Goal: Task Accomplishment & Management: Manage account settings

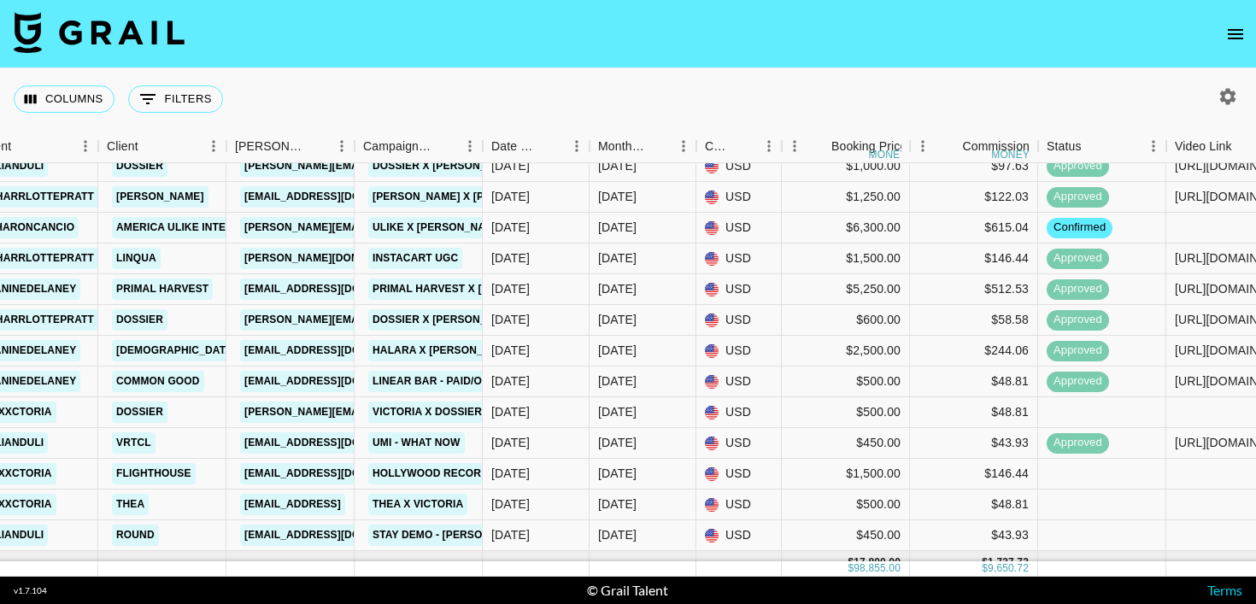
scroll to position [782, 598]
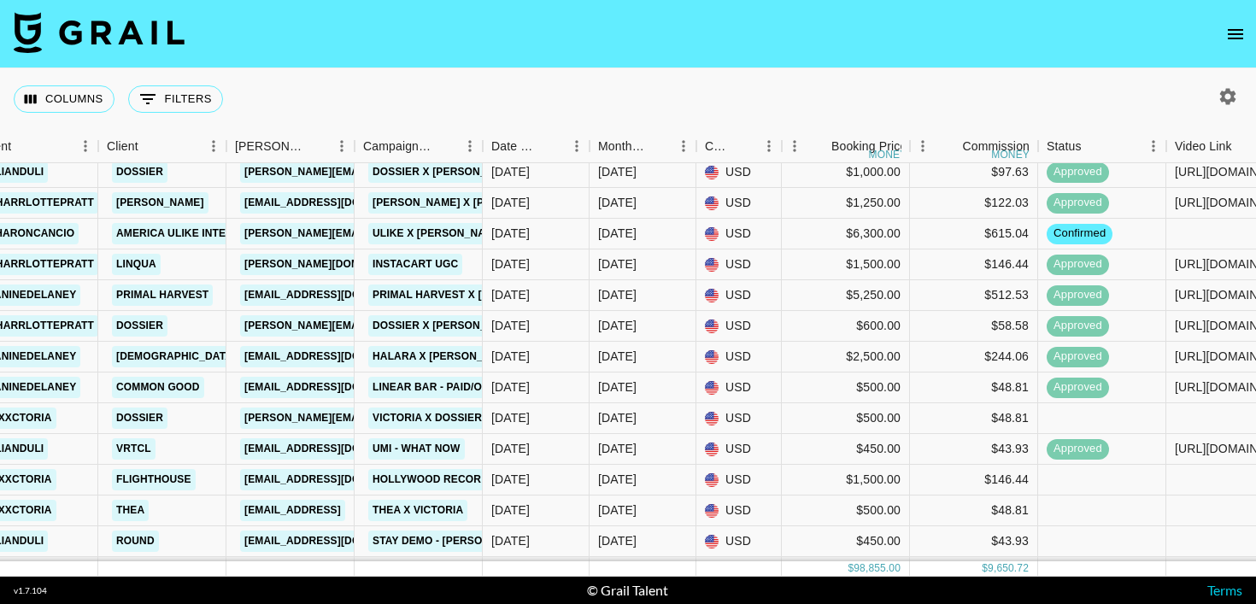
click at [1233, 35] on icon "open drawer" at bounding box center [1236, 34] width 21 height 21
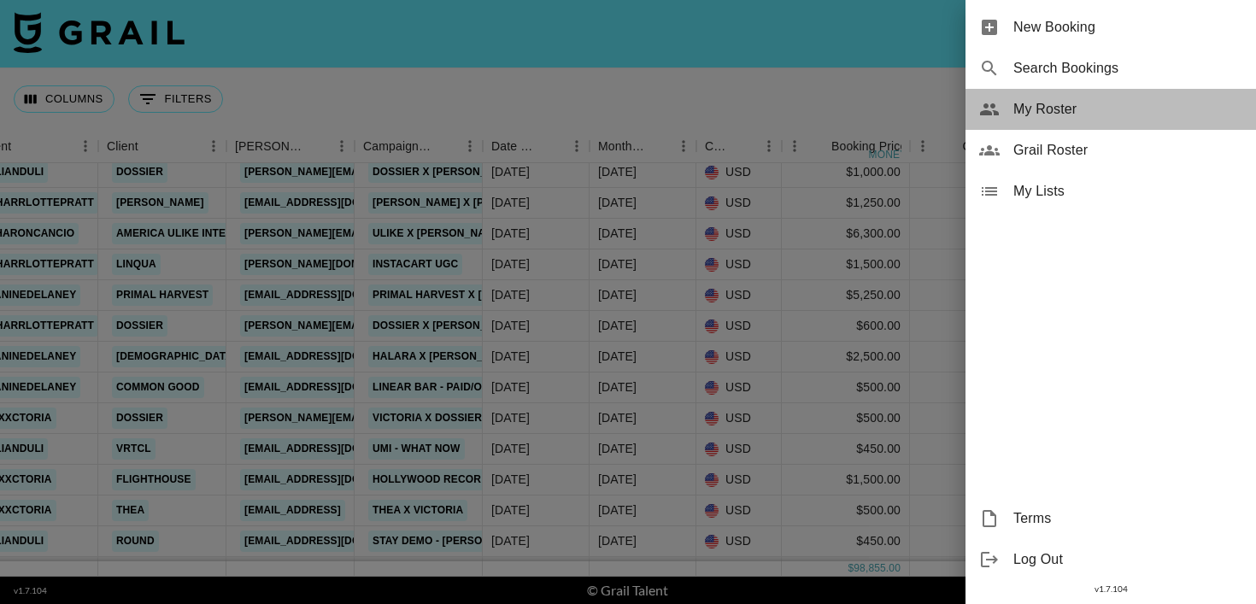
click at [1092, 99] on span "My Roster" at bounding box center [1128, 109] width 229 height 21
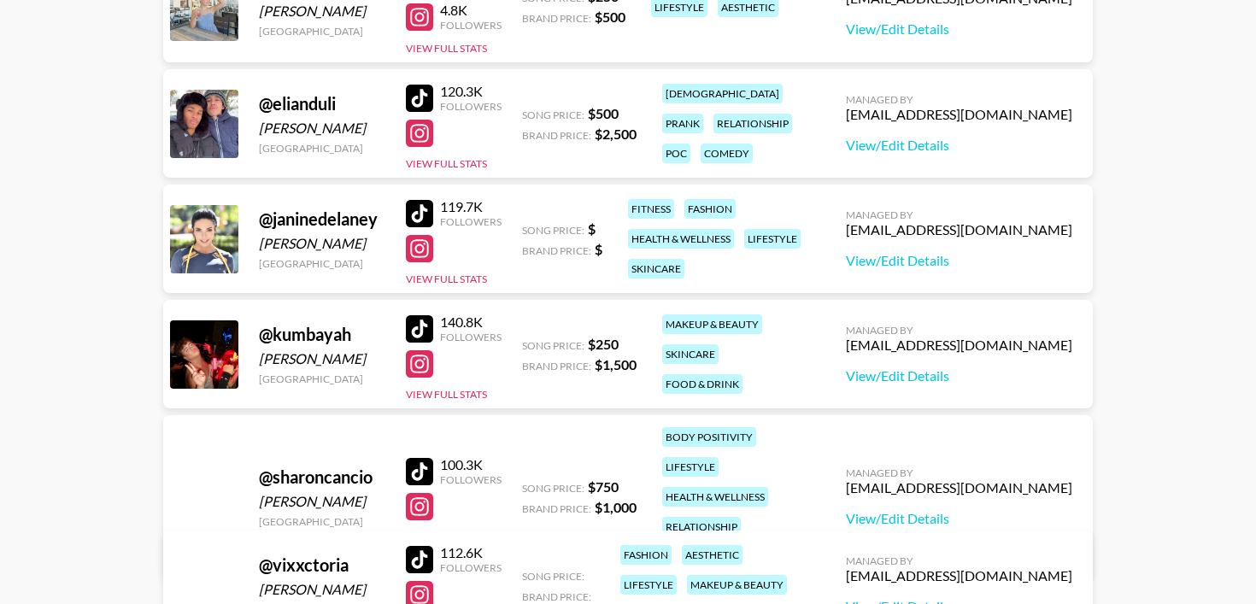
scroll to position [460, 0]
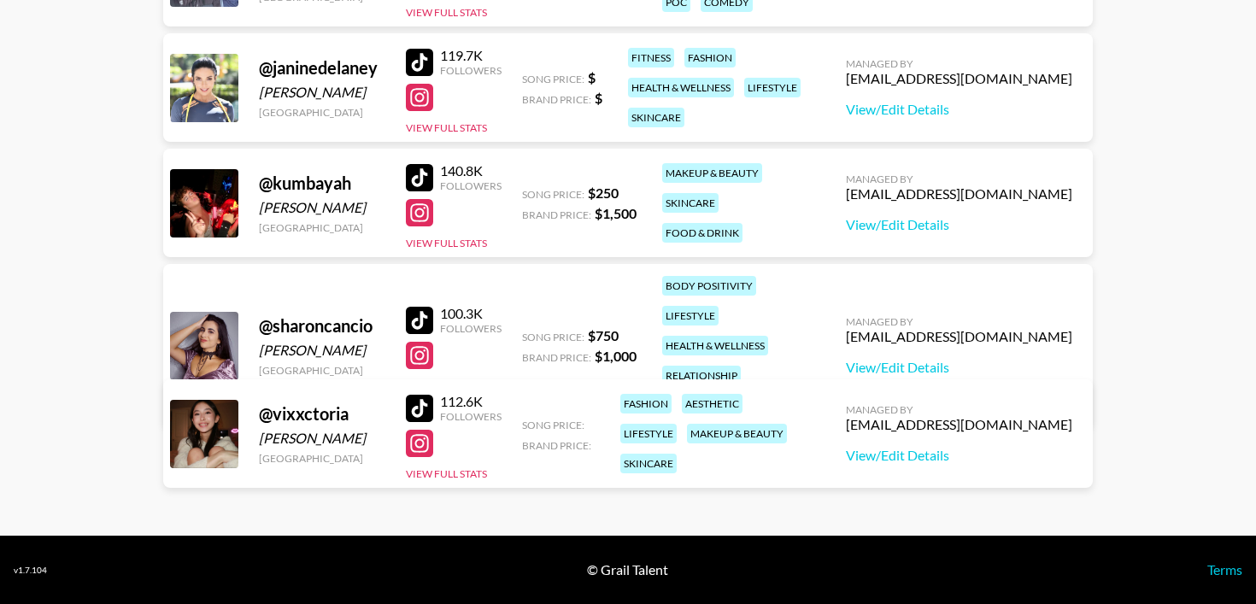
click at [960, 445] on div "Managed By [PERSON_NAME][EMAIL_ADDRESS][DOMAIN_NAME] View/Edit Details" at bounding box center [959, 434] width 254 height 88
click at [960, 454] on link "View/Edit Details" at bounding box center [959, 455] width 226 height 17
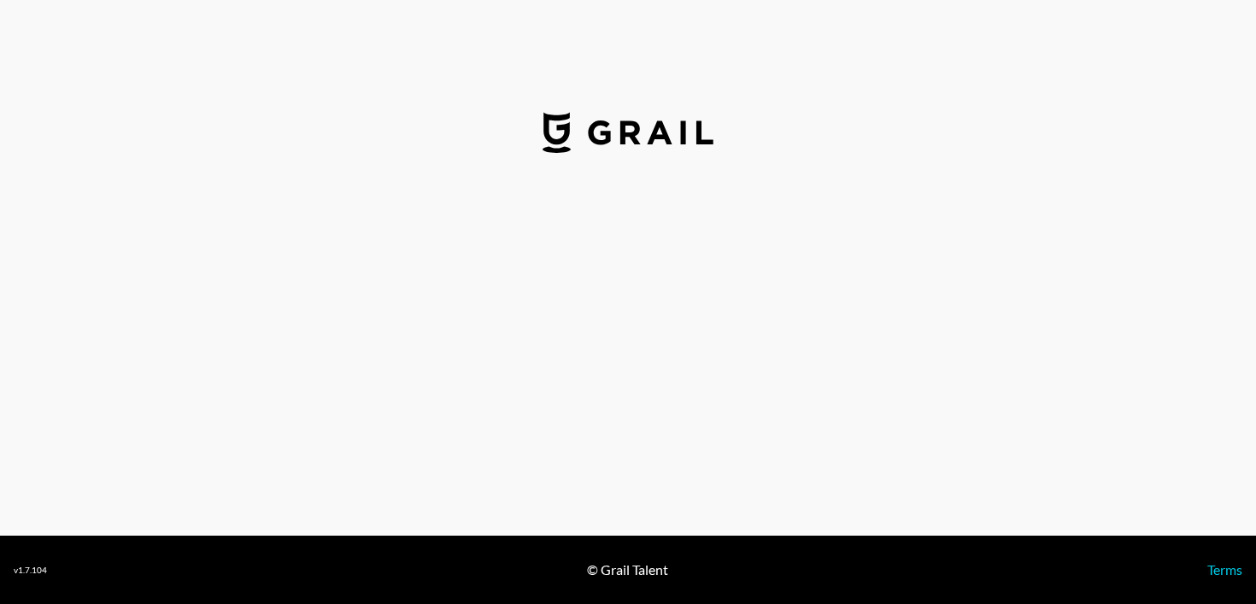
select select "USD"
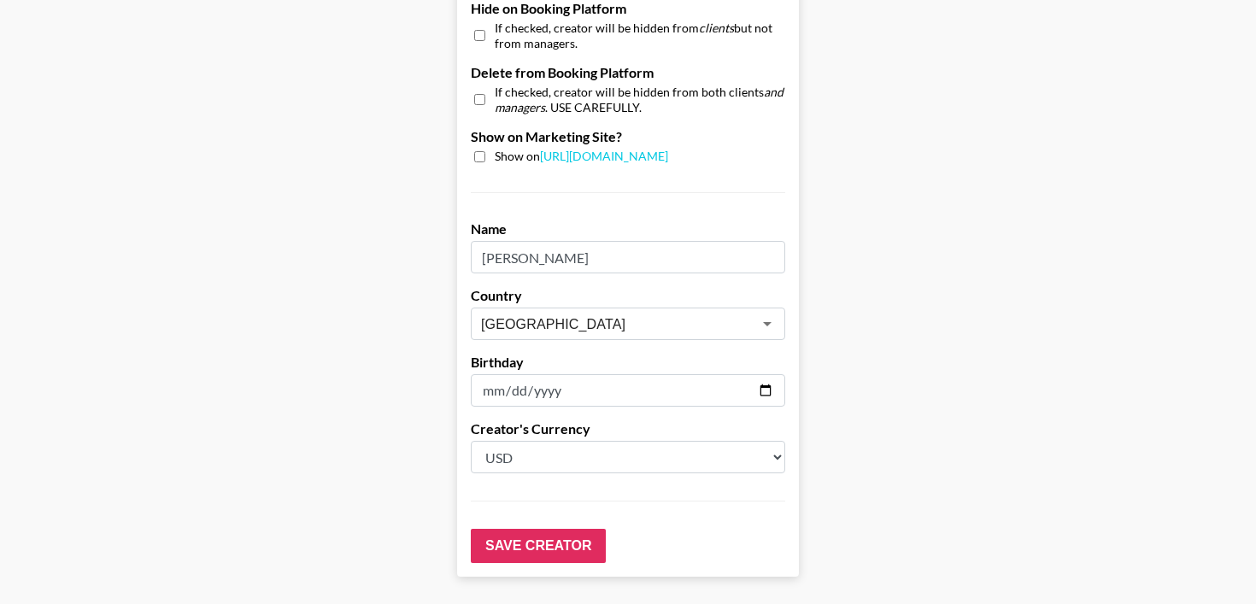
scroll to position [1714, 0]
